Goal: Check status

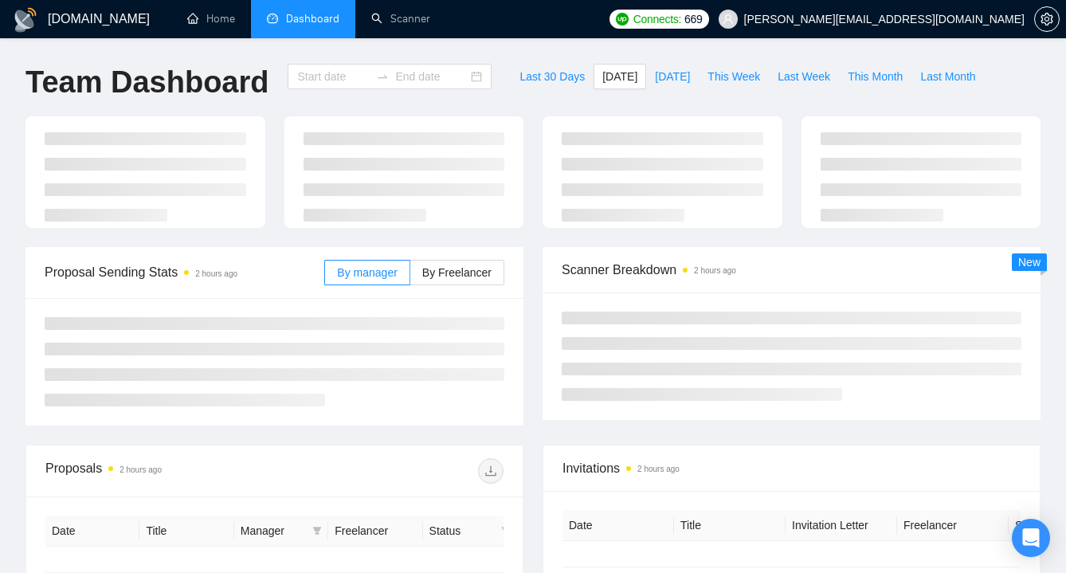
type input "[DATE]"
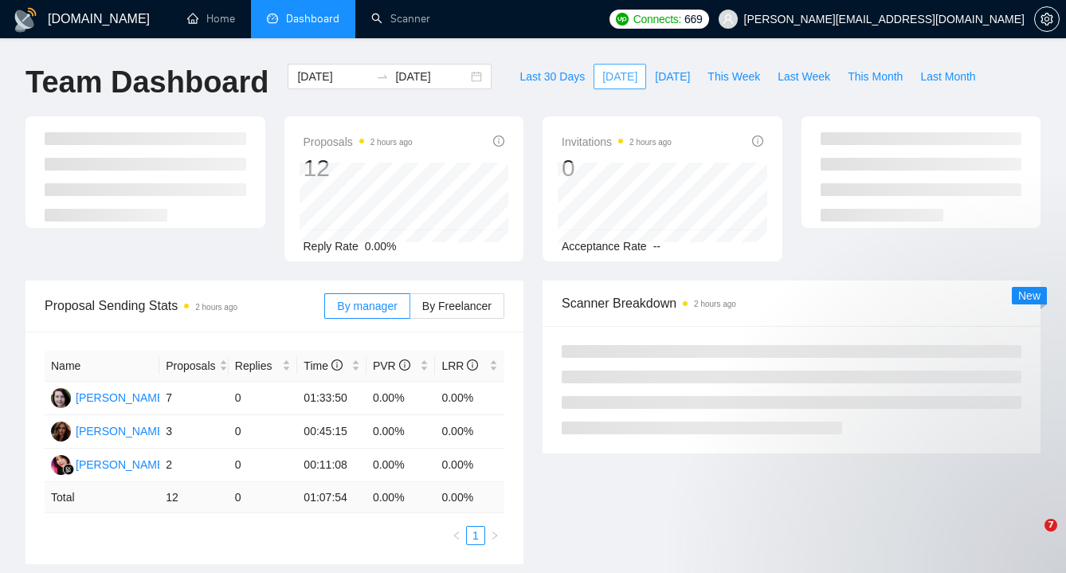
click at [608, 80] on span "[DATE]" at bounding box center [619, 77] width 35 height 18
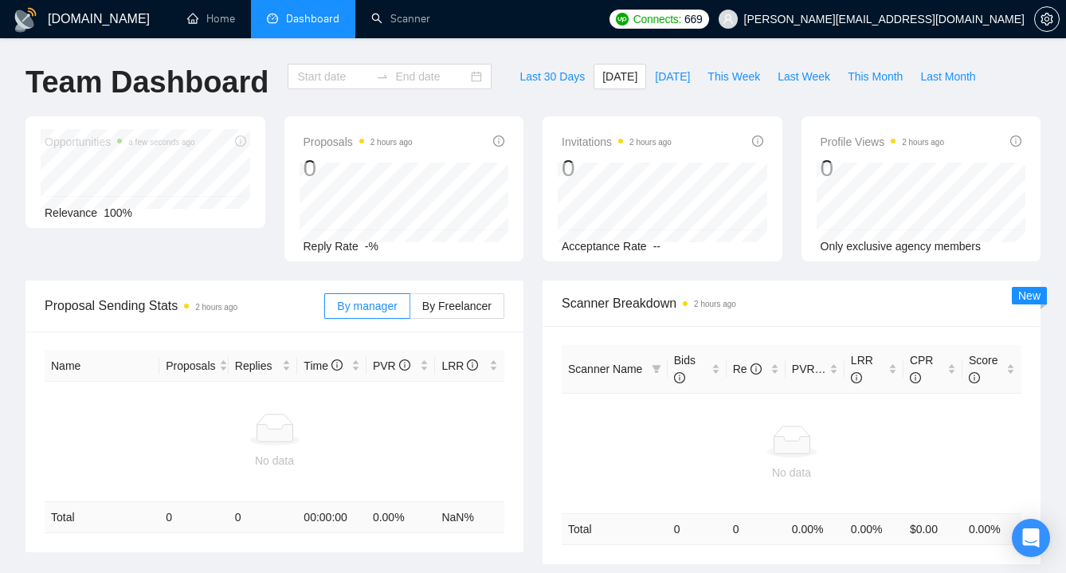
type input "[DATE]"
